Goal: Task Accomplishment & Management: Manage account settings

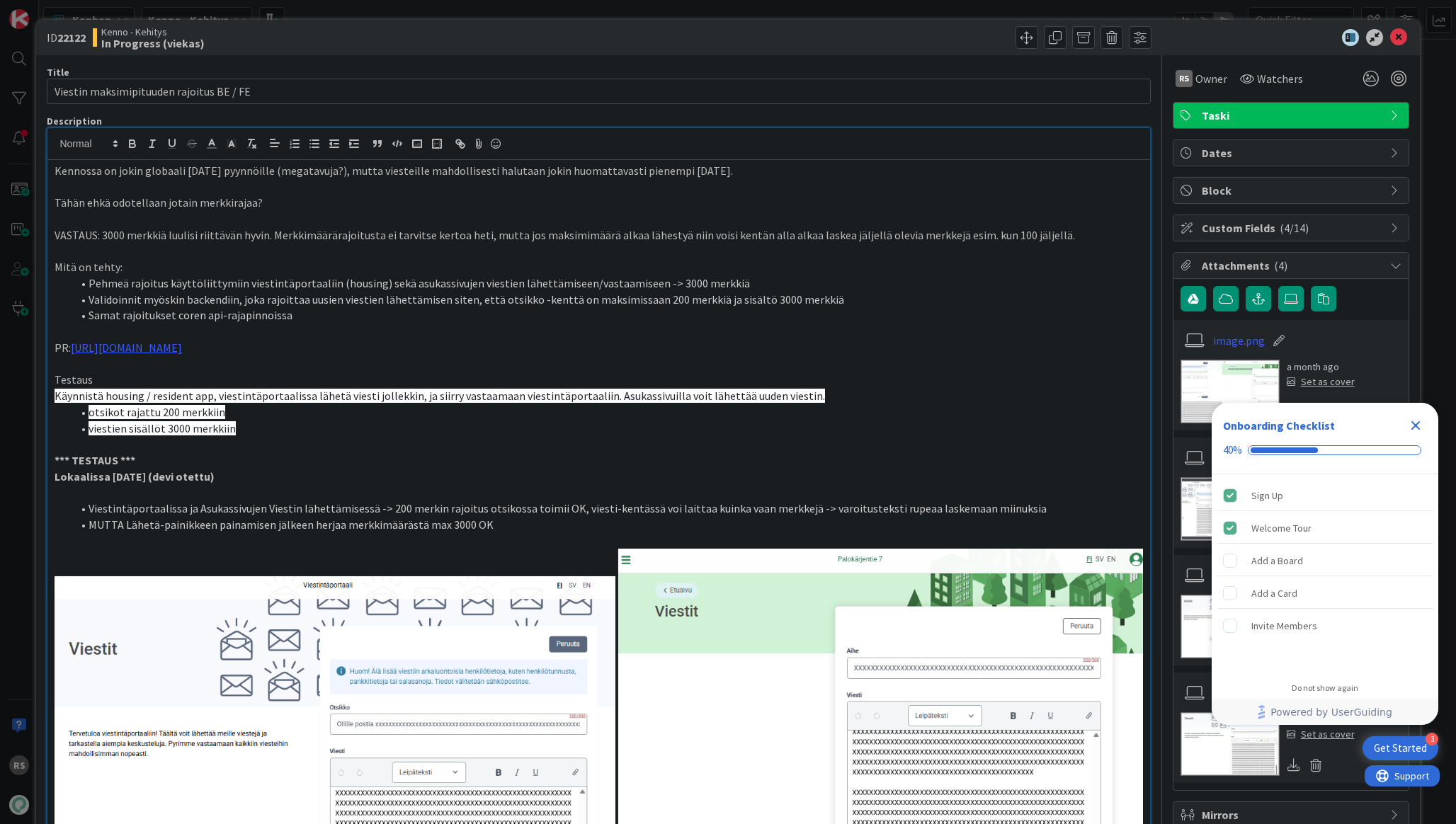
scroll to position [243, 0]
click at [1222, 82] on span "Owner" at bounding box center [1211, 79] width 32 height 17
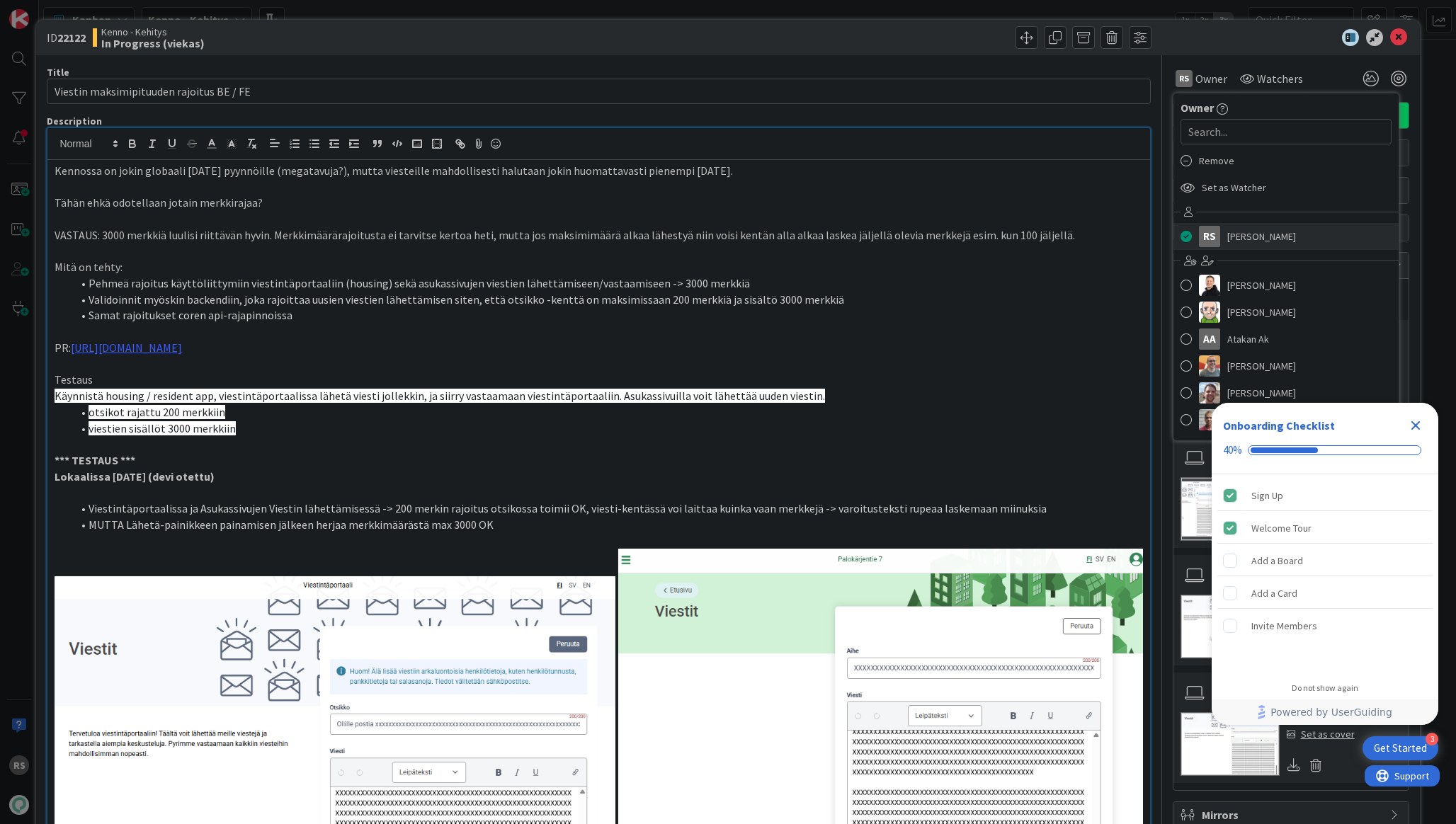
click at [1254, 234] on span "[PERSON_NAME]" at bounding box center [1262, 236] width 69 height 21
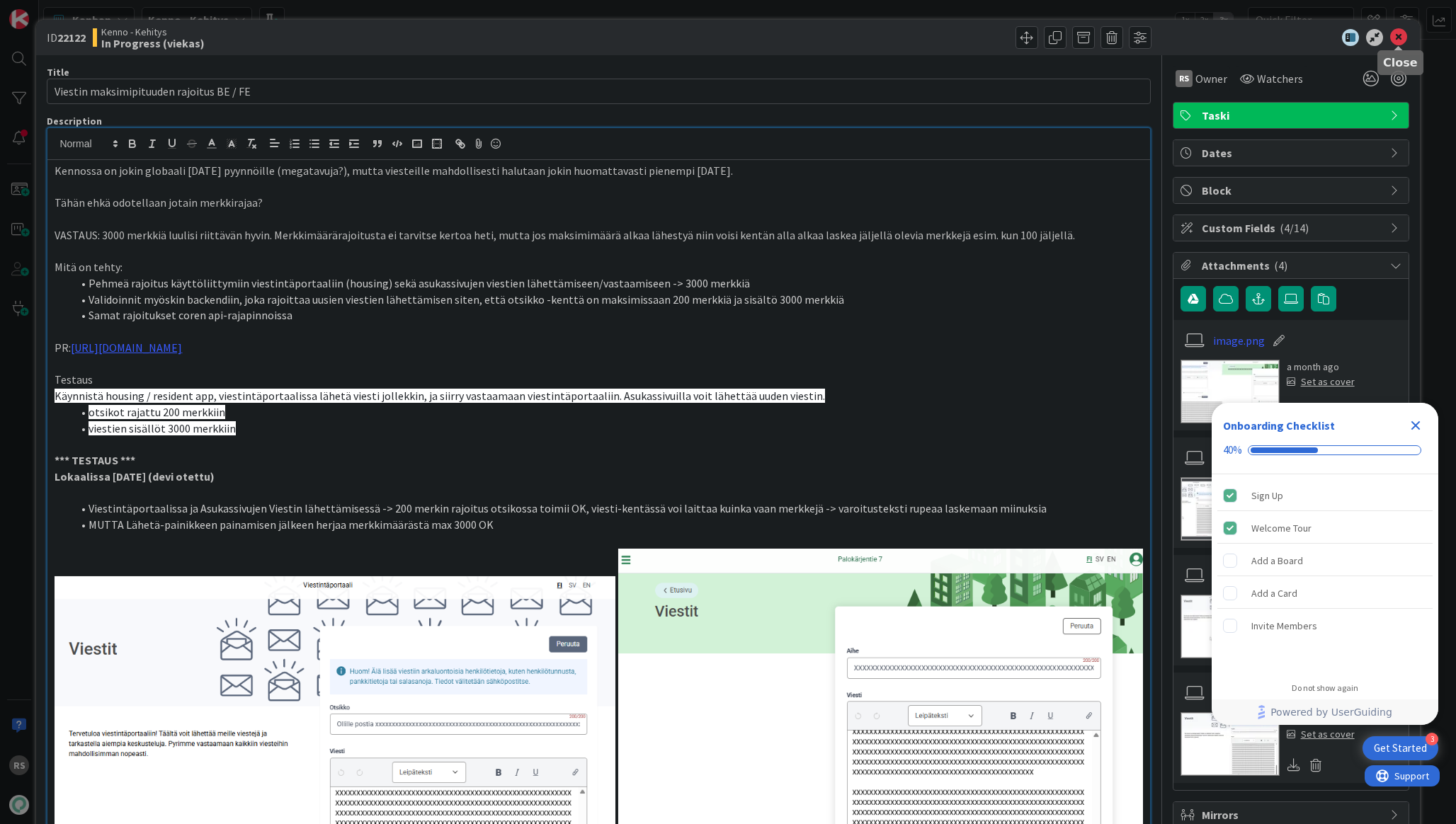
click at [1403, 43] on icon at bounding box center [1399, 38] width 17 height 17
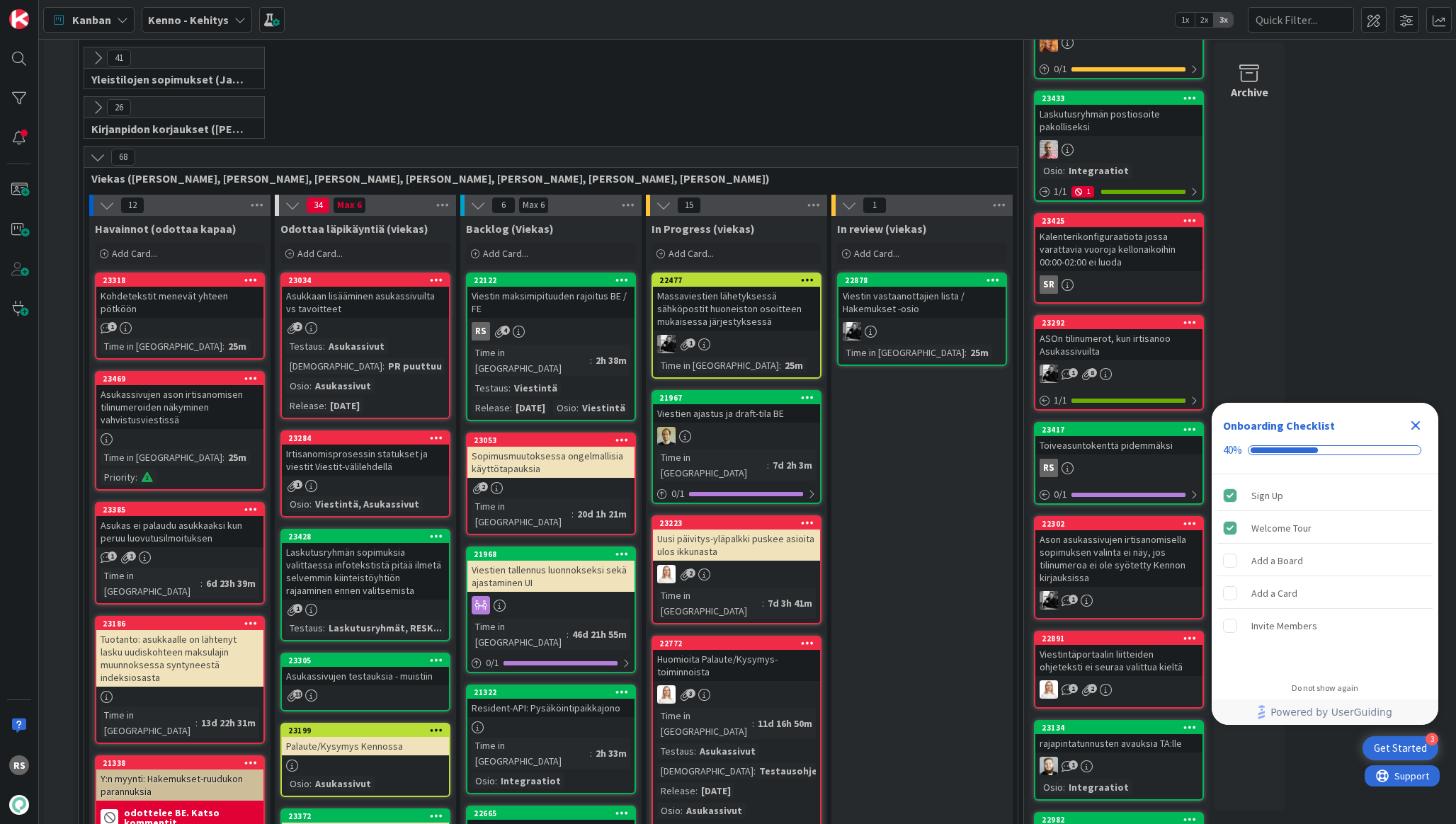
click at [566, 310] on div "Viestin maksimipituuden rajoitus BE / FE" at bounding box center [551, 302] width 167 height 31
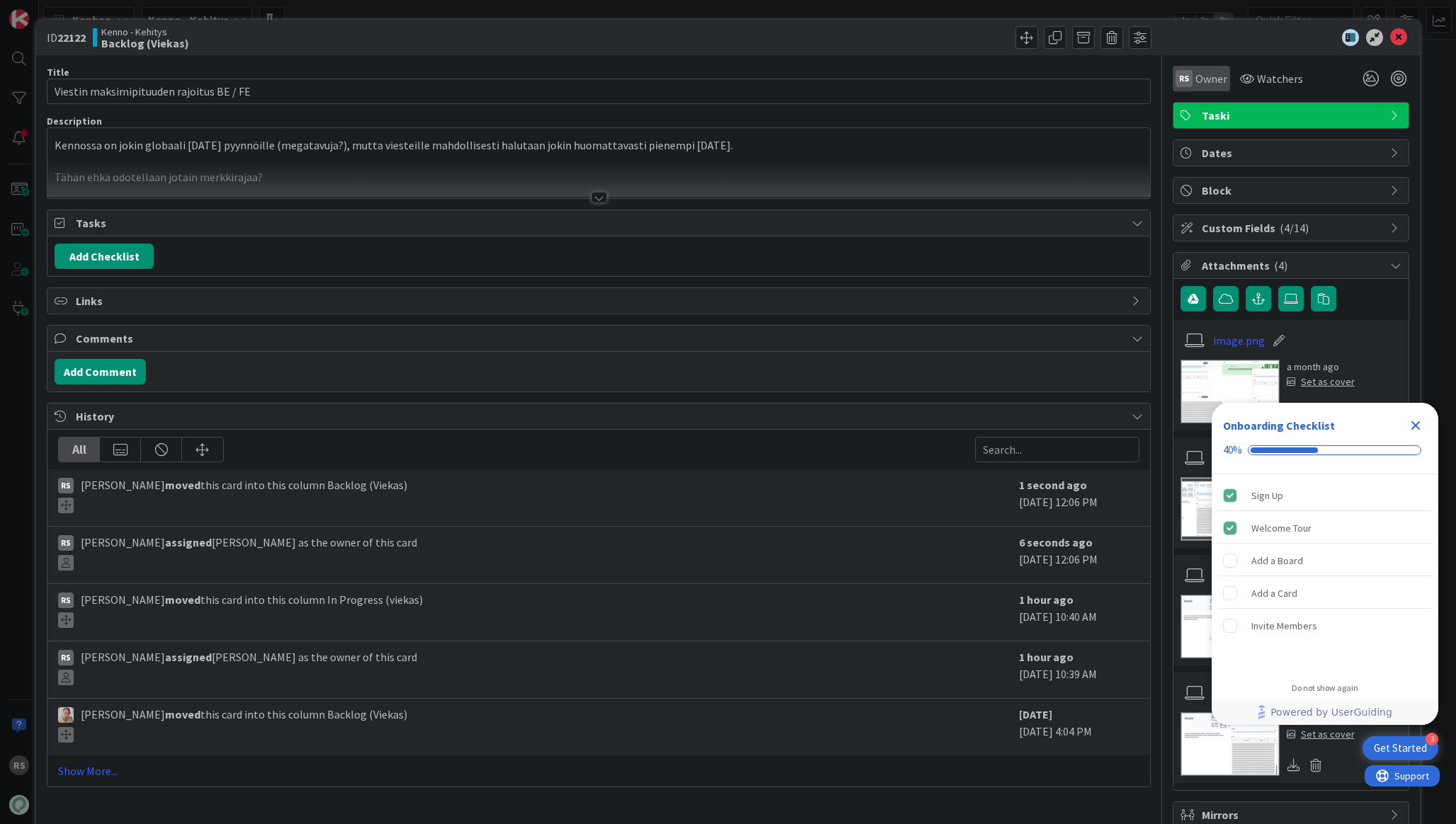
click at [1203, 79] on span "Owner" at bounding box center [1211, 79] width 32 height 17
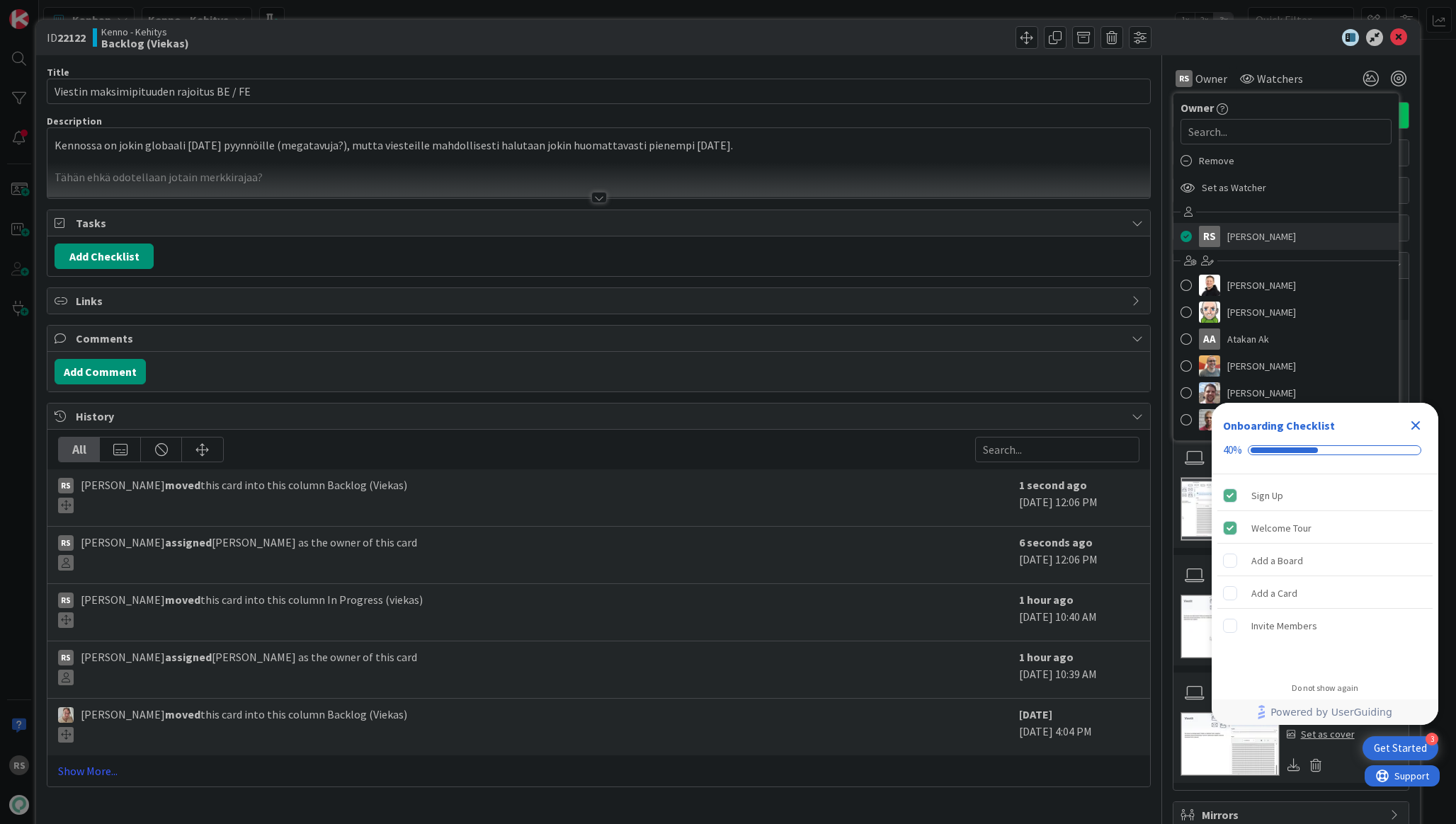
click at [1188, 235] on span at bounding box center [1186, 236] width 11 height 21
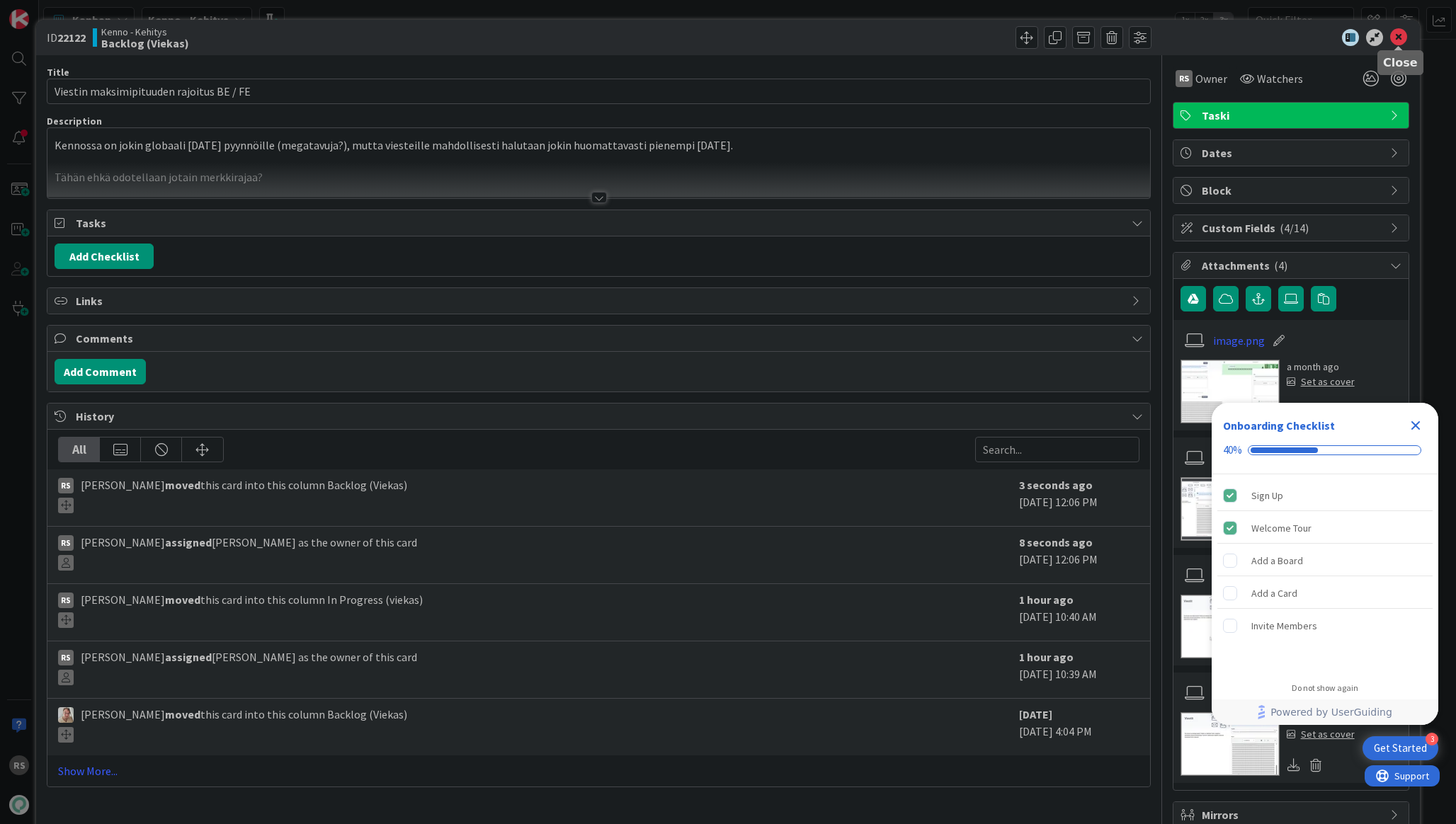
click at [1403, 35] on icon at bounding box center [1399, 38] width 17 height 17
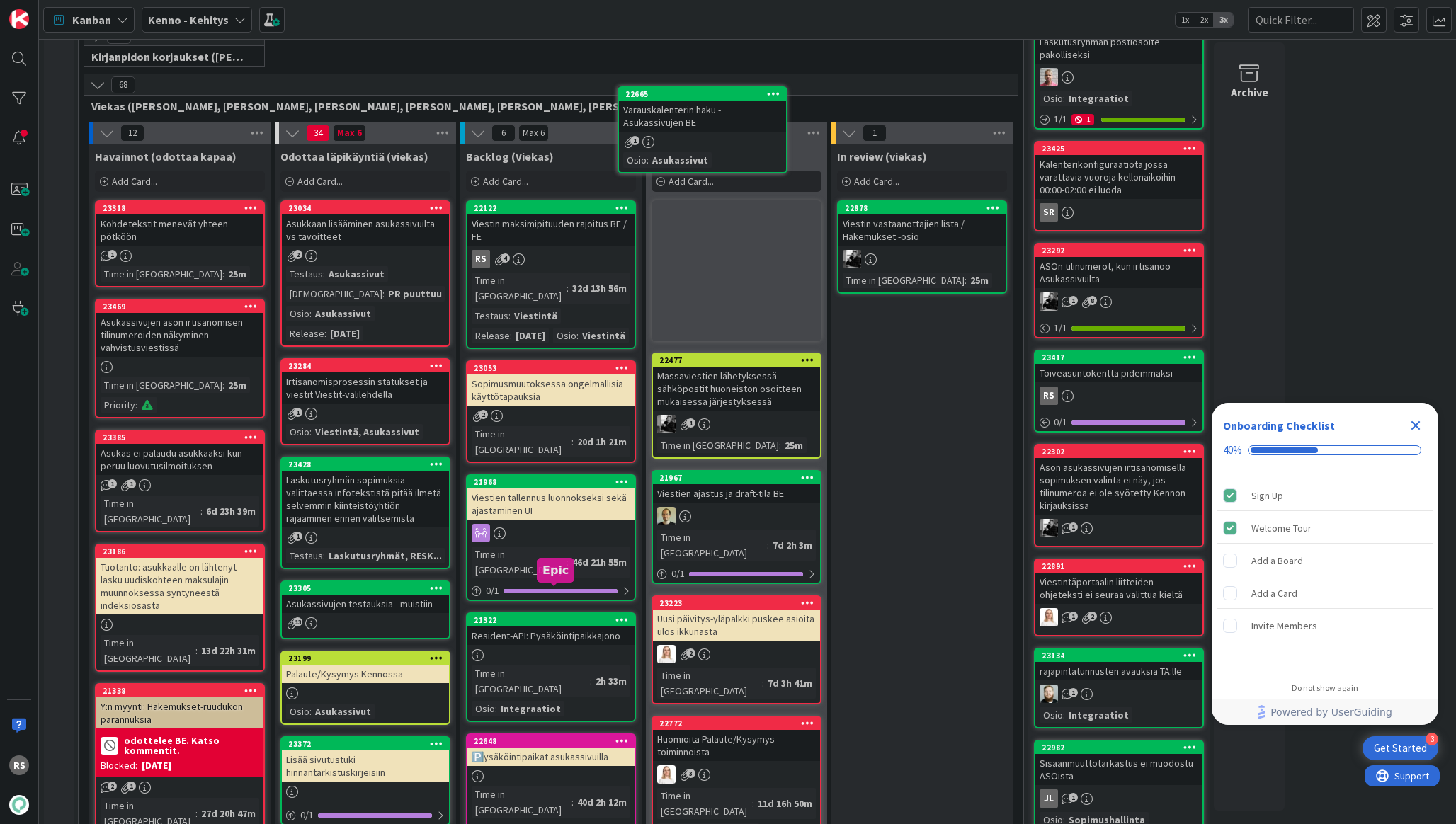
scroll to position [284, 0]
